Goal: Information Seeking & Learning: Learn about a topic

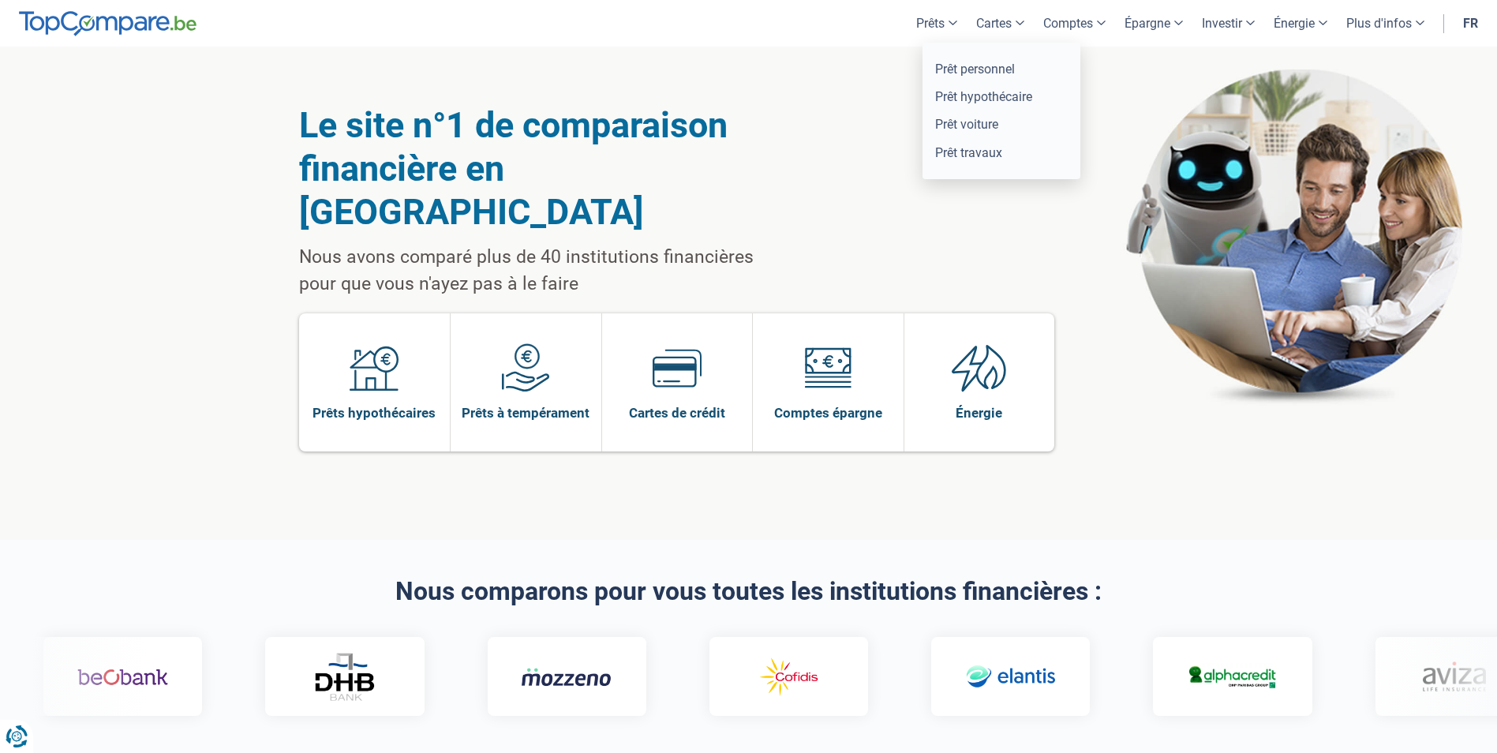
click at [942, 22] on link "Prêts" at bounding box center [937, 23] width 60 height 47
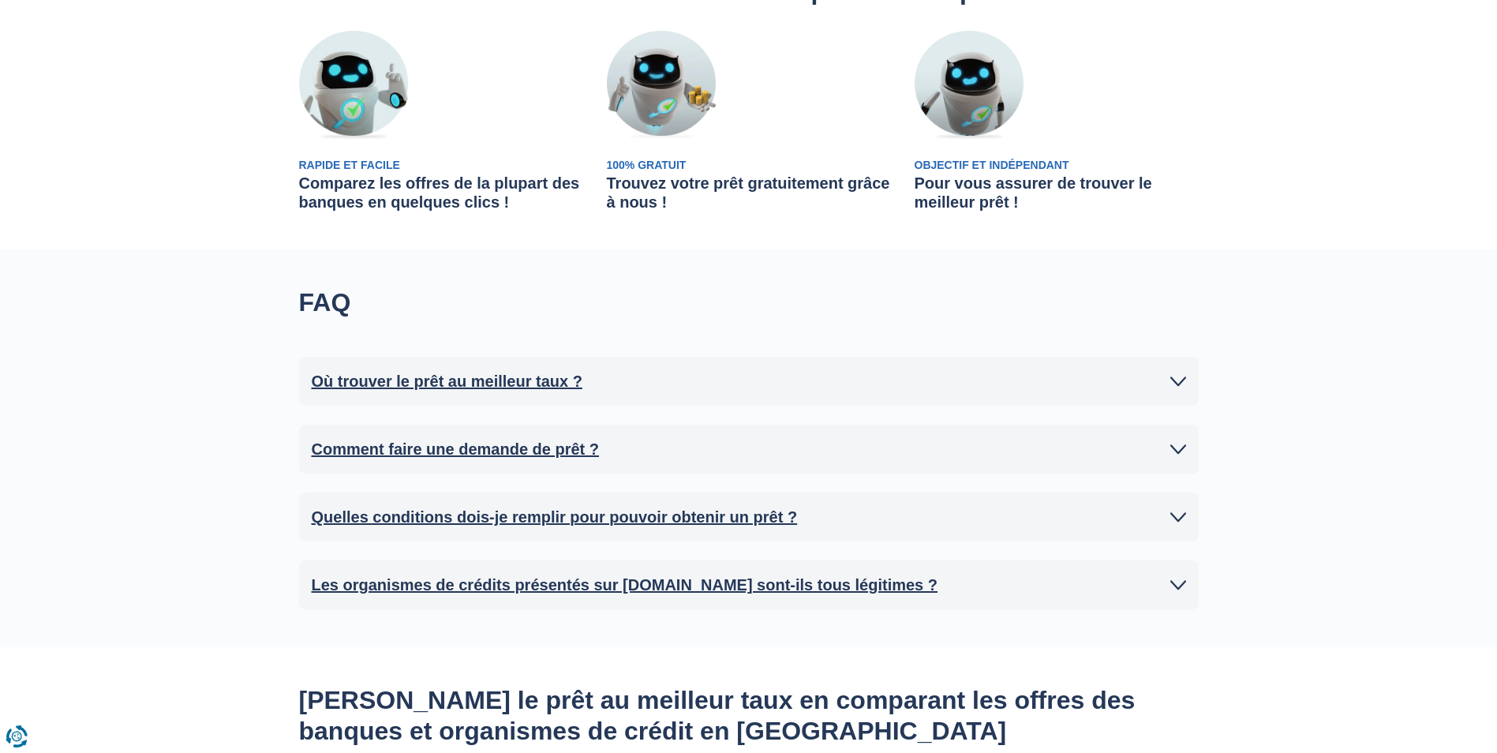
scroll to position [710, 0]
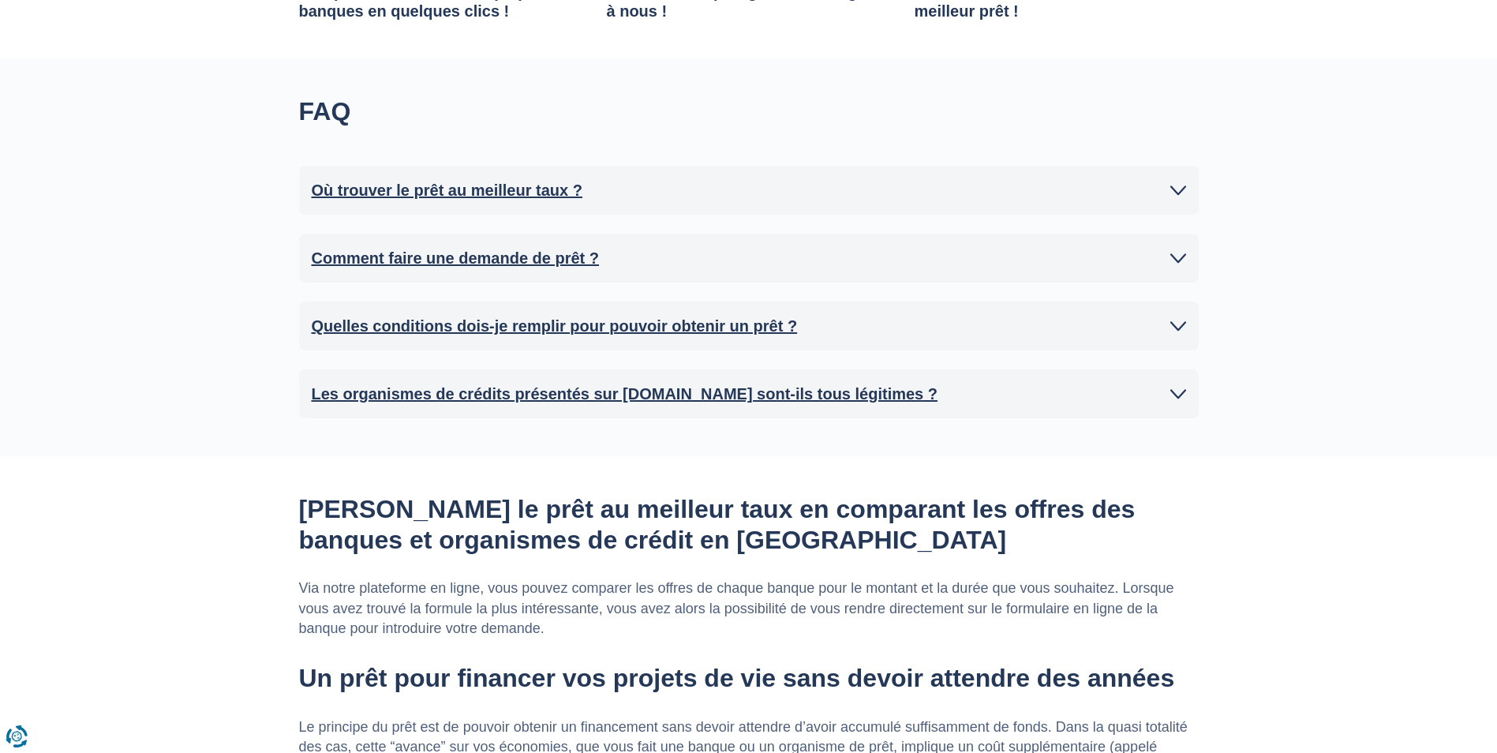
click at [1166, 395] on link "Les organismes de crédits présentés sur TopCompare.be sont-ils tous légitimes ?" at bounding box center [749, 394] width 874 height 24
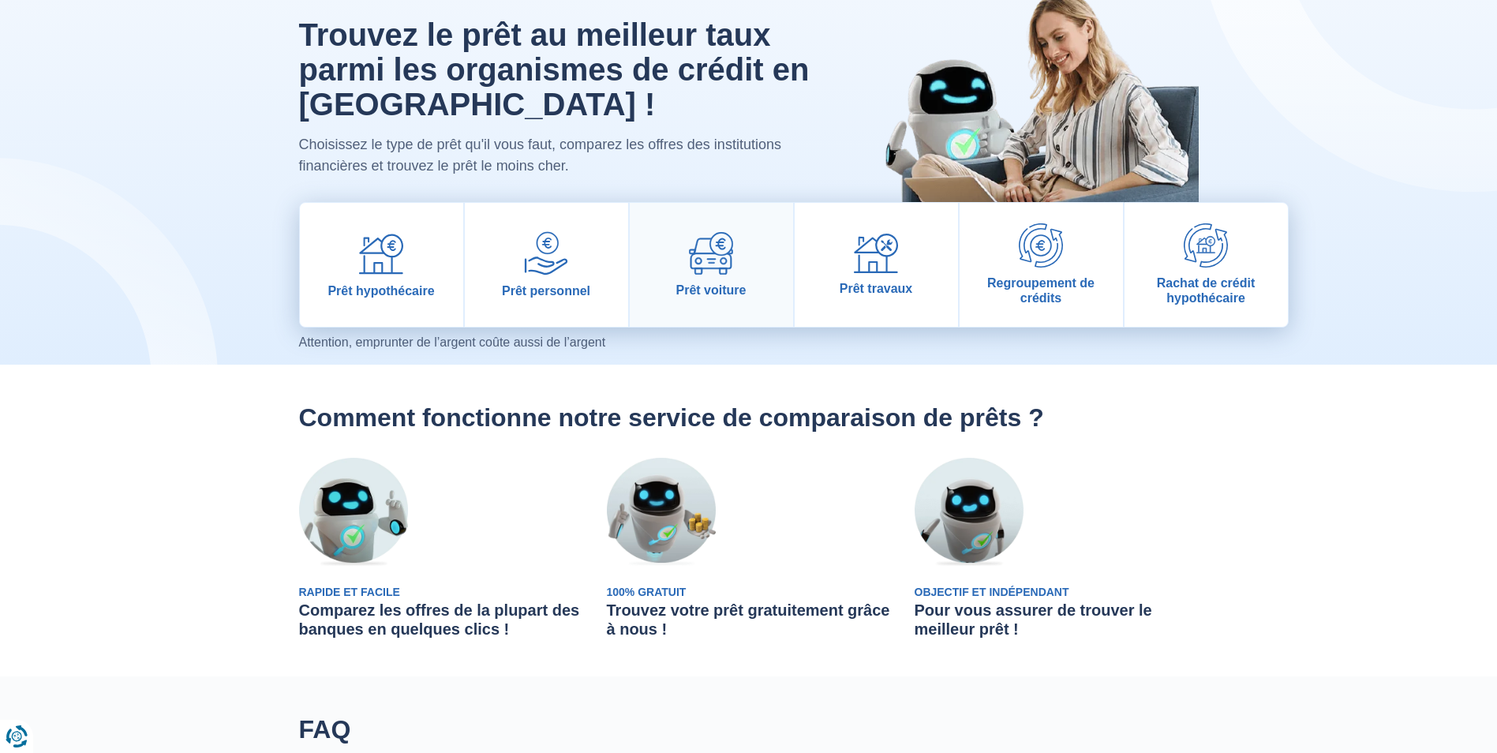
scroll to position [0, 0]
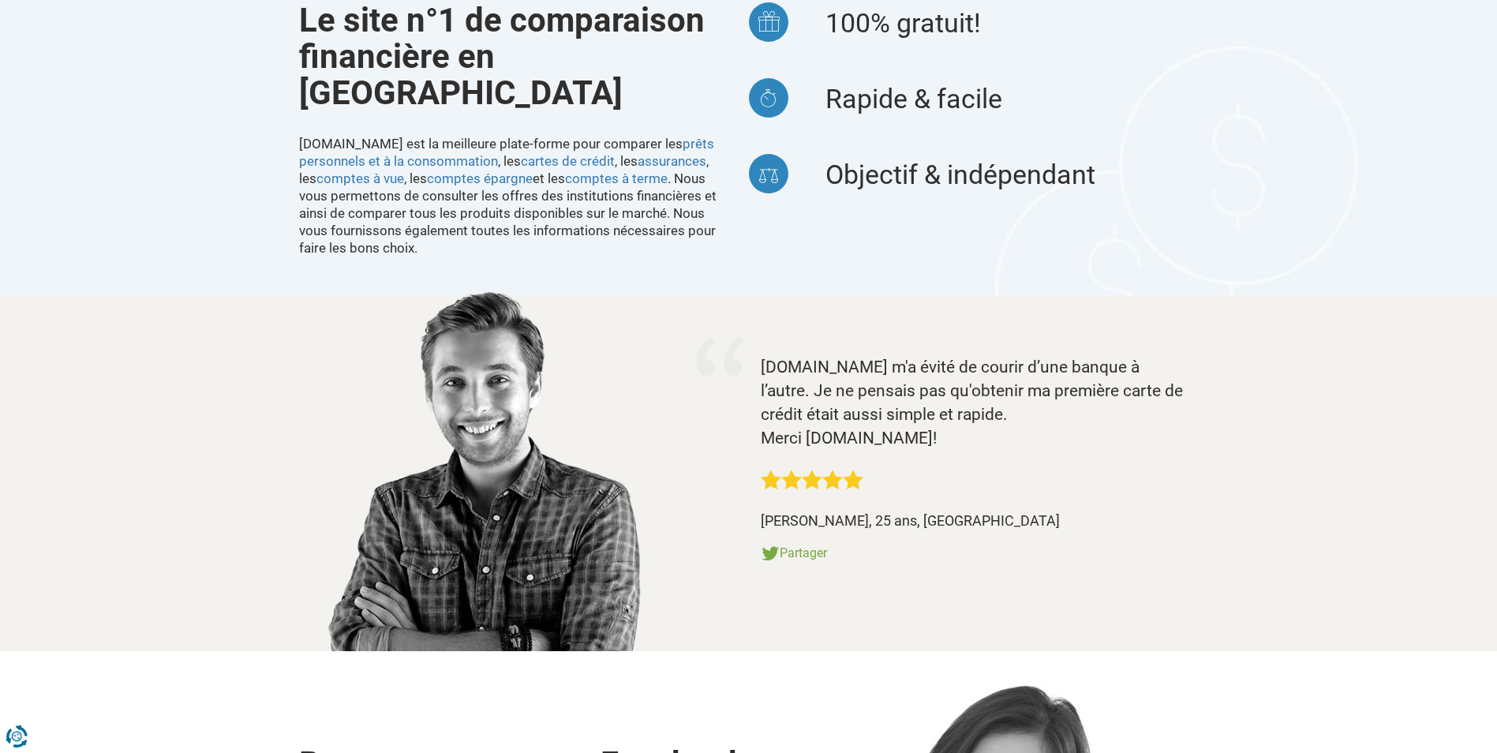
scroll to position [789, 0]
